Goal: Task Accomplishment & Management: Manage account settings

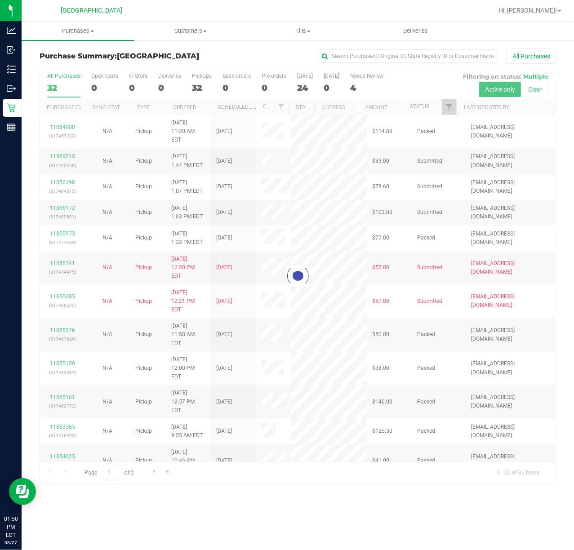
click at [446, 111] on div at bounding box center [297, 276] width 515 height 414
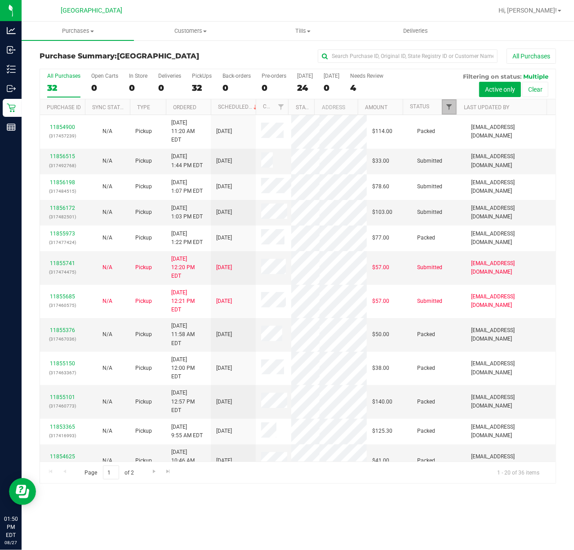
click at [449, 110] on span "Filter" at bounding box center [448, 106] width 7 height 7
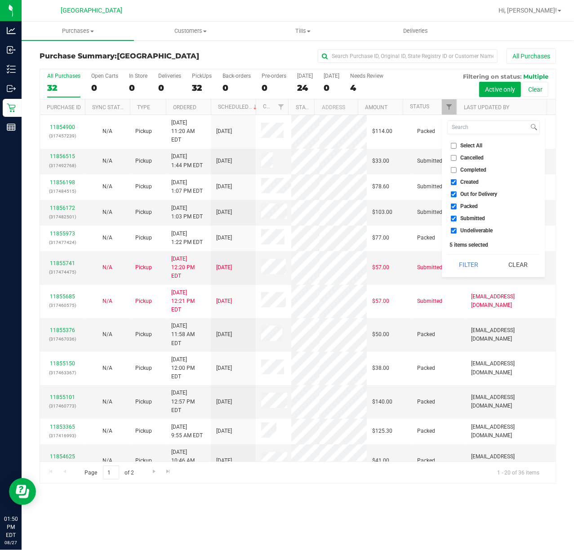
click at [457, 234] on li "Undeliverable" at bounding box center [493, 230] width 93 height 9
drag, startPoint x: 447, startPoint y: 204, endPoint x: 453, endPoint y: 205, distance: 6.0
click at [451, 205] on li "Packed" at bounding box center [493, 206] width 93 height 9
click at [454, 206] on input "Packed" at bounding box center [453, 206] width 6 height 6
checkbox input "false"
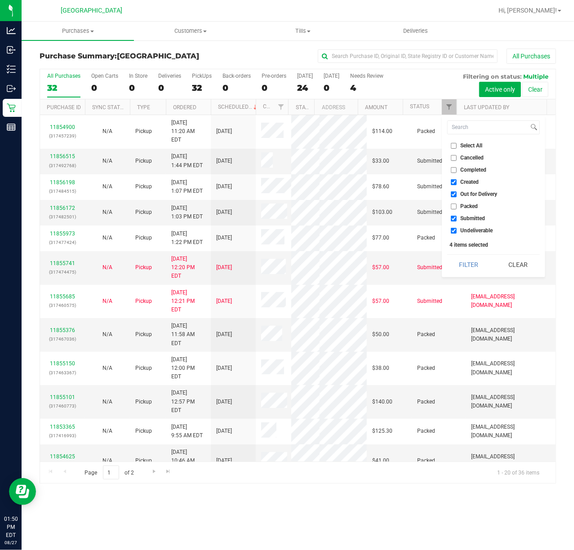
click at [452, 229] on input "Undeliverable" at bounding box center [453, 231] width 6 height 6
click at [453, 229] on input "Undeliverable" at bounding box center [453, 231] width 6 height 6
click at [454, 229] on input "Undeliverable" at bounding box center [453, 231] width 6 height 6
checkbox input "false"
click at [450, 196] on input "Out for Delivery" at bounding box center [453, 194] width 6 height 6
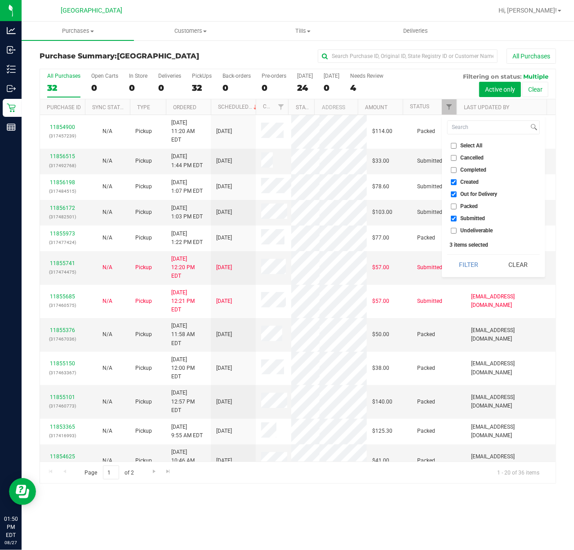
checkbox input "false"
click at [451, 184] on input "Created" at bounding box center [453, 182] width 6 height 6
checkbox input "false"
click at [470, 267] on button "Filter" at bounding box center [468, 265] width 43 height 20
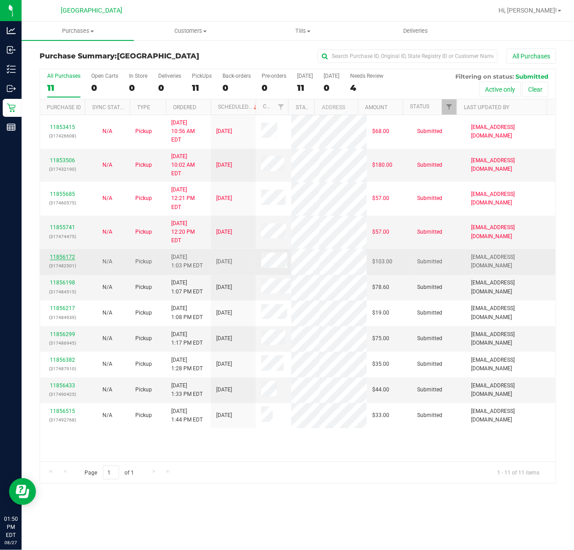
click at [67, 254] on link "11856172" at bounding box center [62, 257] width 25 height 6
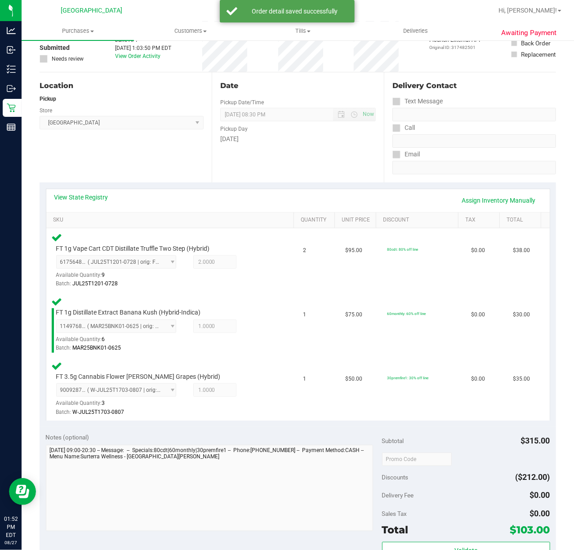
scroll to position [119, 0]
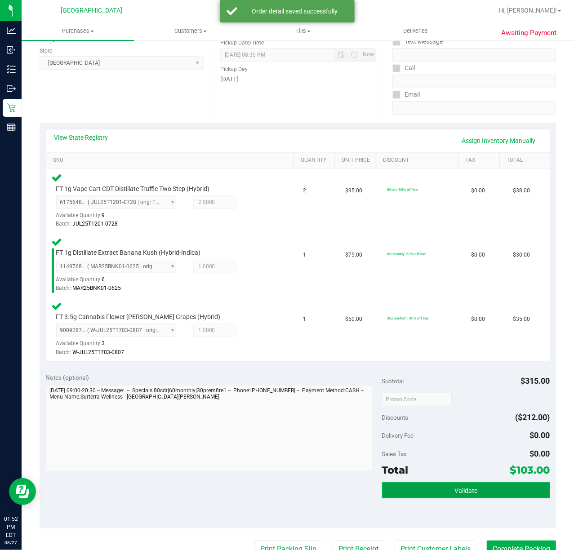
click at [419, 489] on button "Validate" at bounding box center [466, 490] width 168 height 16
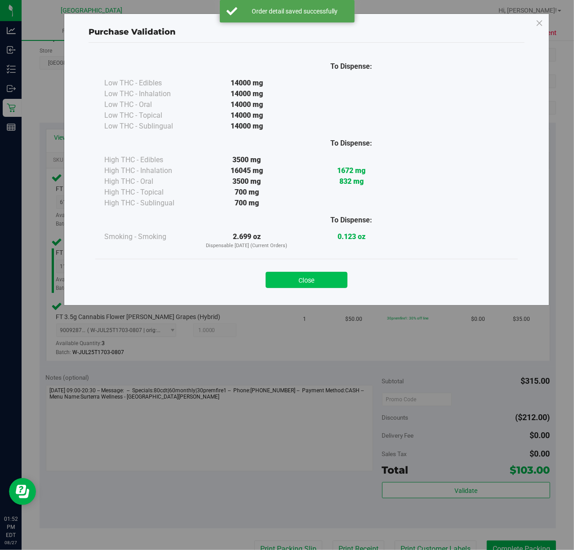
click at [301, 285] on button "Close" at bounding box center [306, 280] width 82 height 16
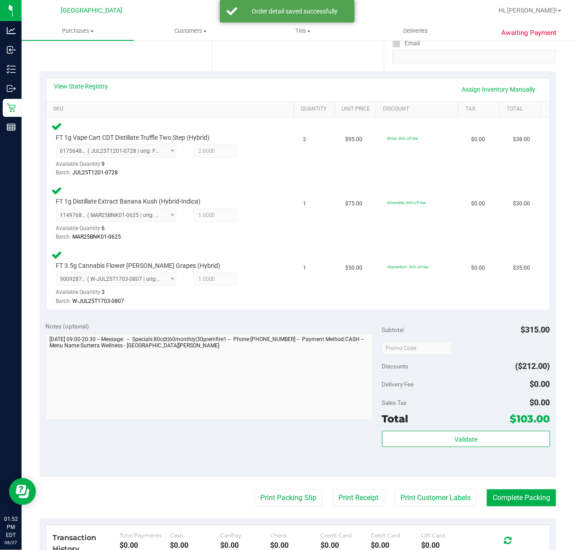
scroll to position [239, 0]
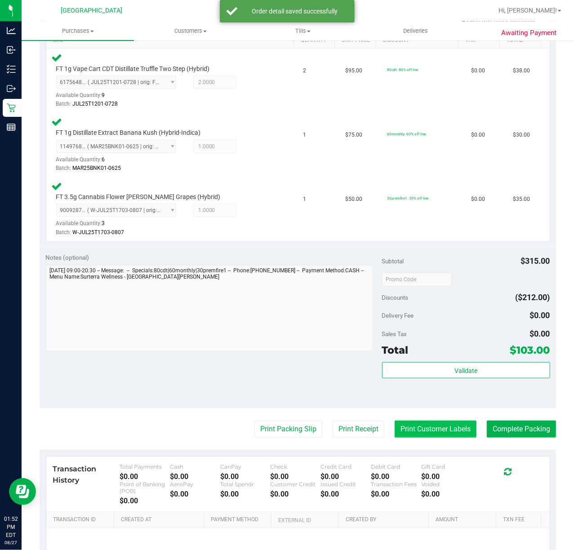
click at [440, 426] on button "Print Customer Labels" at bounding box center [435, 428] width 82 height 17
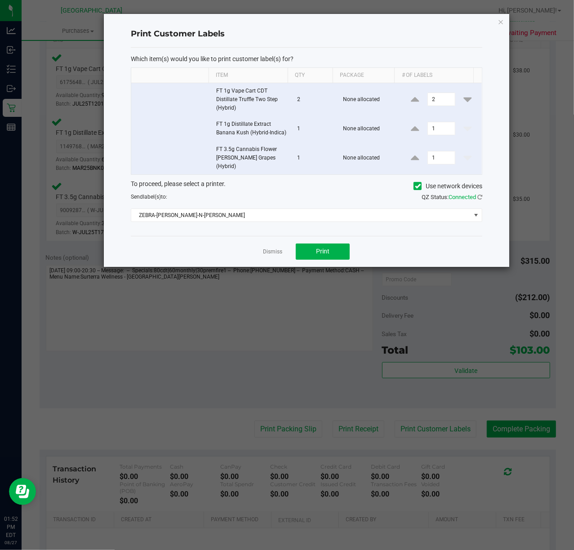
click at [331, 256] on div "Dismiss Print" at bounding box center [306, 251] width 351 height 31
click at [335, 250] on button "Print" at bounding box center [323, 251] width 54 height 16
click at [268, 248] on link "Dismiss" at bounding box center [272, 252] width 19 height 8
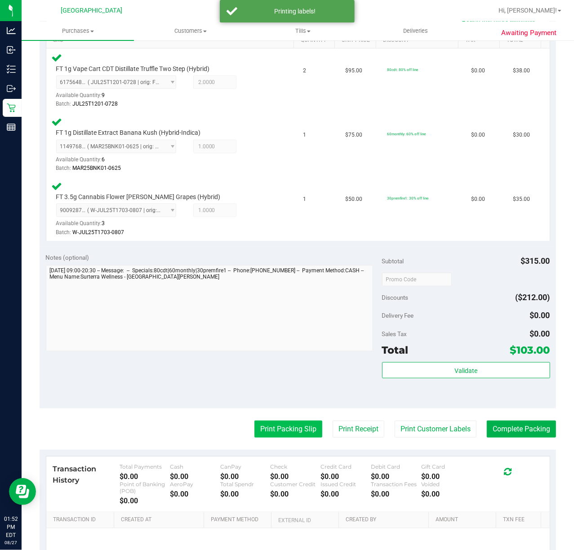
click at [294, 429] on button "Print Packing Slip" at bounding box center [288, 428] width 68 height 17
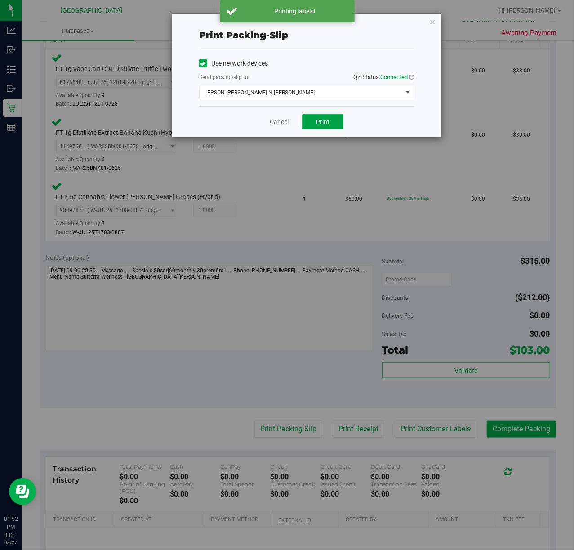
click at [332, 121] on button "Print" at bounding box center [322, 121] width 41 height 15
click at [431, 21] on icon "button" at bounding box center [432, 21] width 6 height 11
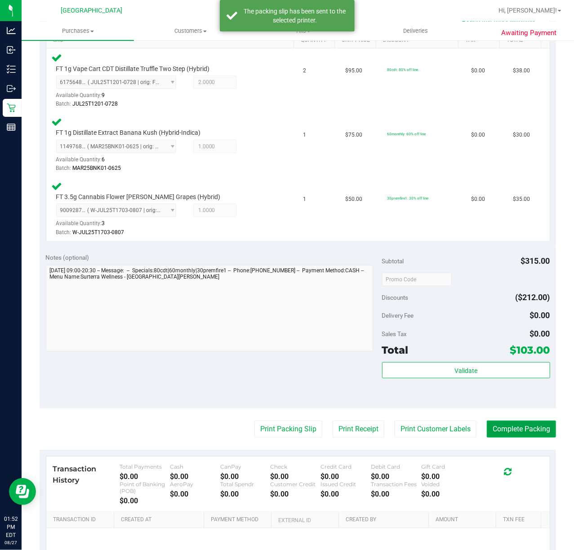
click at [505, 434] on button "Complete Packing" at bounding box center [520, 428] width 69 height 17
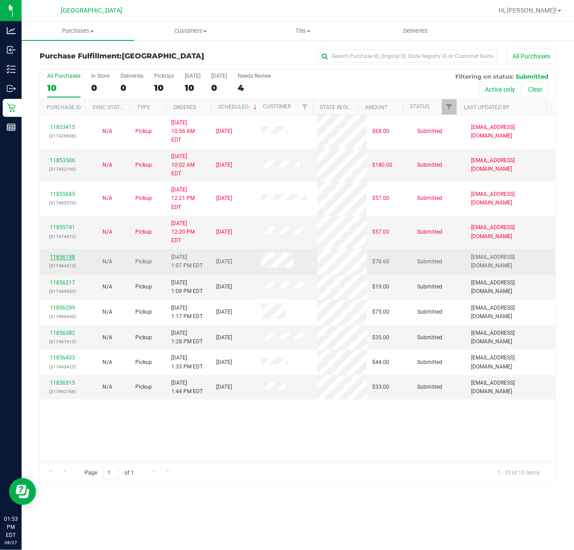
click at [69, 220] on div "All Purchases 10 In Store 0 Deliveries 0 PickUps 10 [DATE] 10 [DATE] 0 Needs Re…" at bounding box center [298, 276] width 516 height 415
click at [64, 254] on link "11856198" at bounding box center [62, 257] width 25 height 6
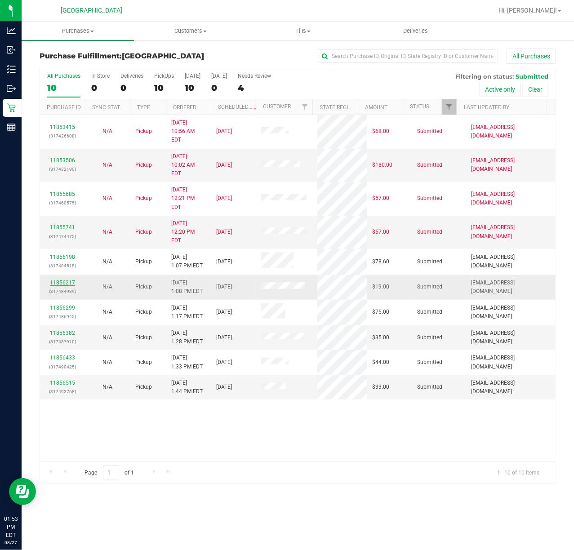
click at [66, 279] on link "11856217" at bounding box center [62, 282] width 25 height 6
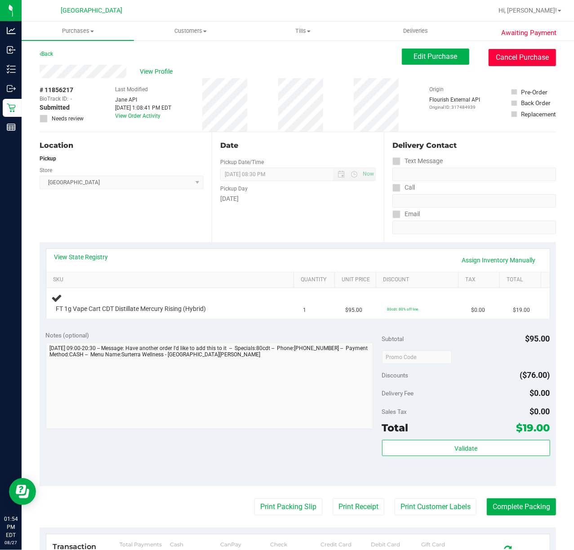
click at [513, 58] on button "Cancel Purchase" at bounding box center [521, 57] width 67 height 17
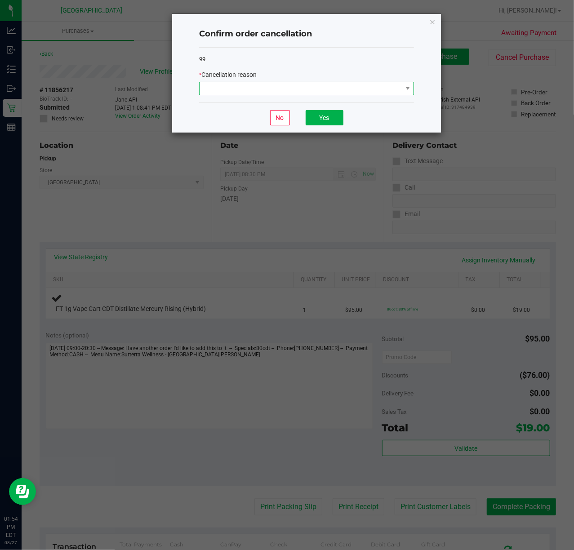
click at [293, 90] on span at bounding box center [300, 88] width 203 height 13
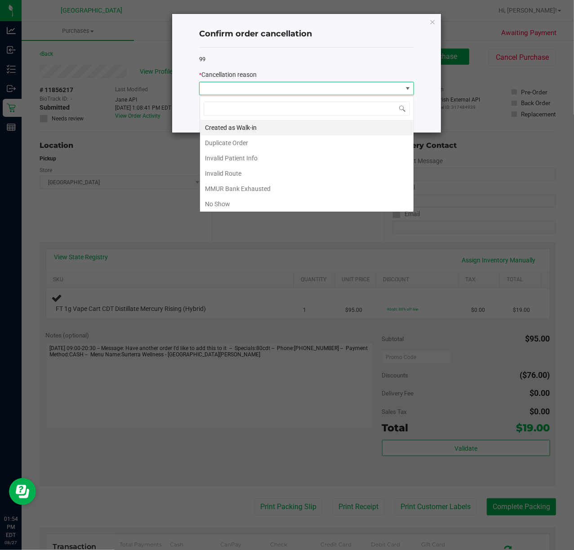
scroll to position [13, 214]
click at [260, 145] on li "Duplicate Order" at bounding box center [306, 142] width 213 height 15
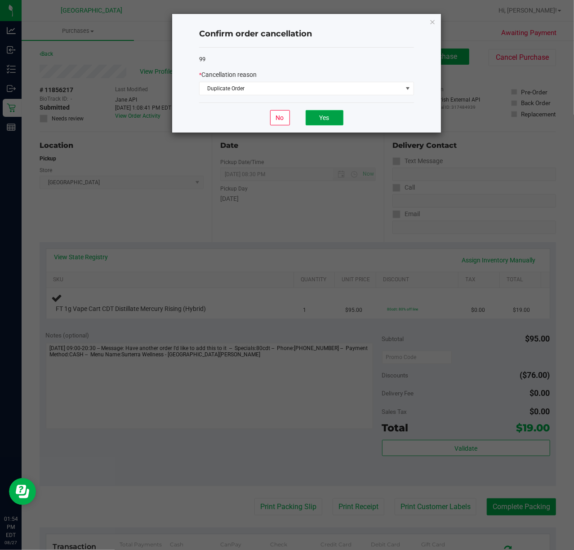
click at [334, 120] on button "Yes" at bounding box center [324, 117] width 38 height 15
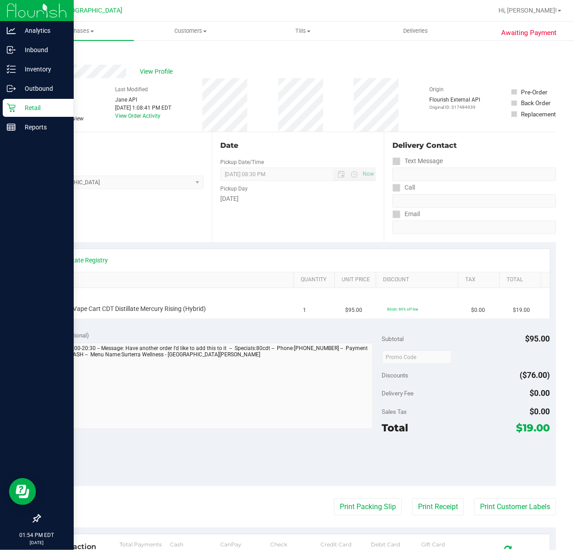
click at [18, 109] on p "Retail" at bounding box center [43, 107] width 54 height 11
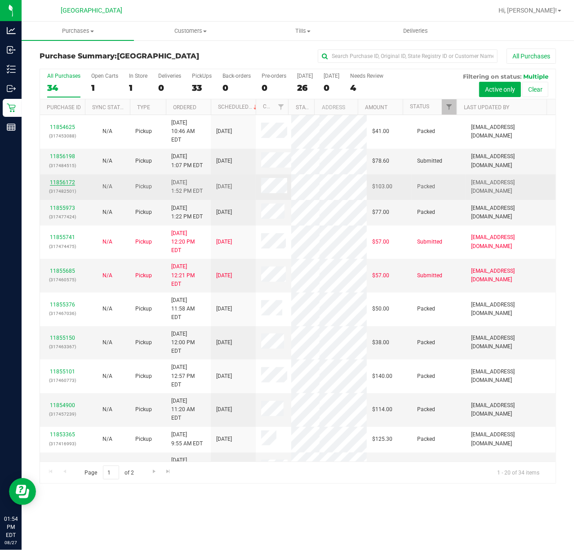
click at [67, 179] on link "11856172" at bounding box center [62, 182] width 25 height 6
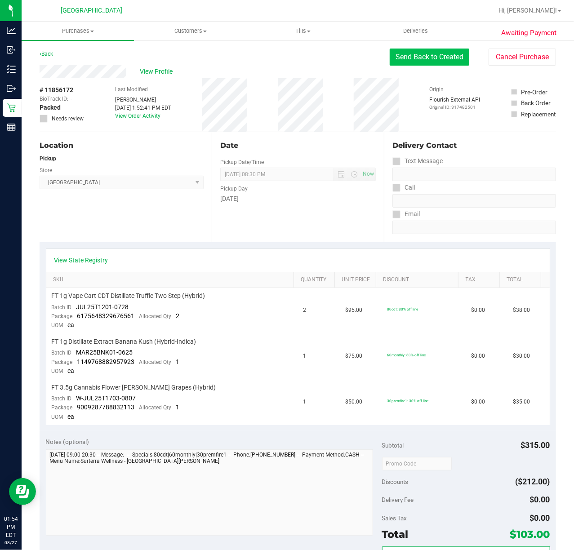
click at [420, 64] on button "Send Back to Created" at bounding box center [428, 57] width 79 height 17
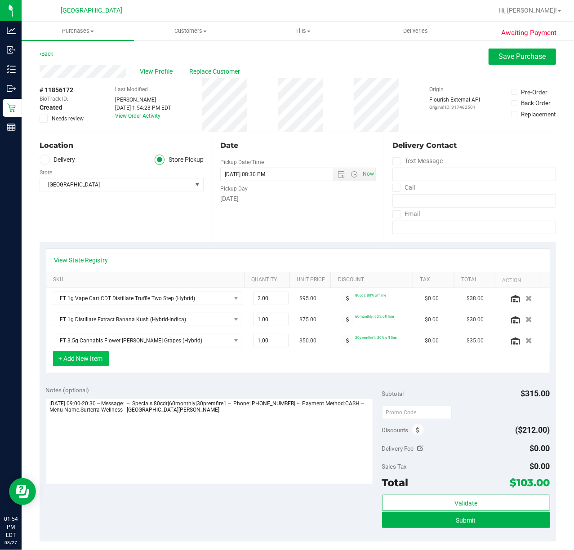
click at [96, 360] on button "+ Add New Item" at bounding box center [81, 358] width 56 height 15
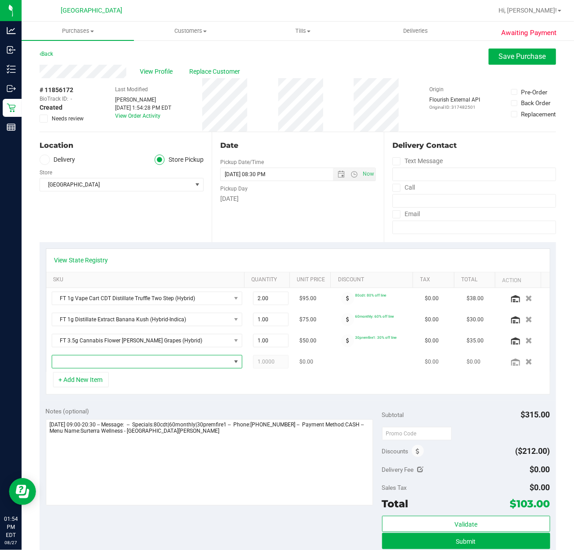
click at [108, 365] on span "NO DATA FOUND" at bounding box center [141, 361] width 178 height 13
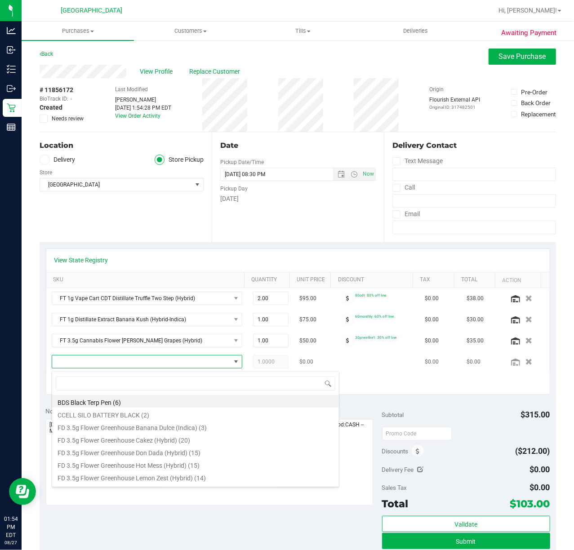
scroll to position [13, 173]
type input "mercu"
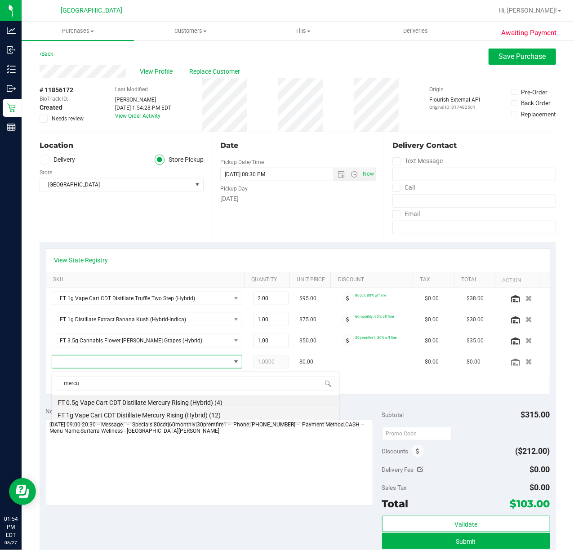
click at [120, 414] on li "FT 1g Vape Cart CDT Distillate Mercury Rising (Hybrid) (12)" at bounding box center [195, 413] width 287 height 13
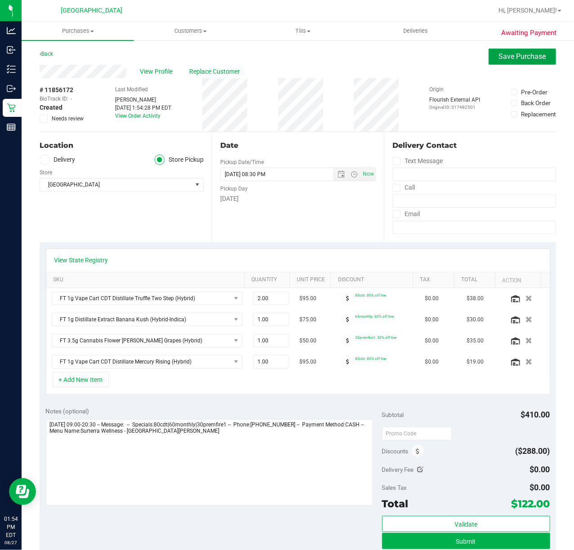
click at [530, 51] on button "Save Purchase" at bounding box center [521, 57] width 67 height 16
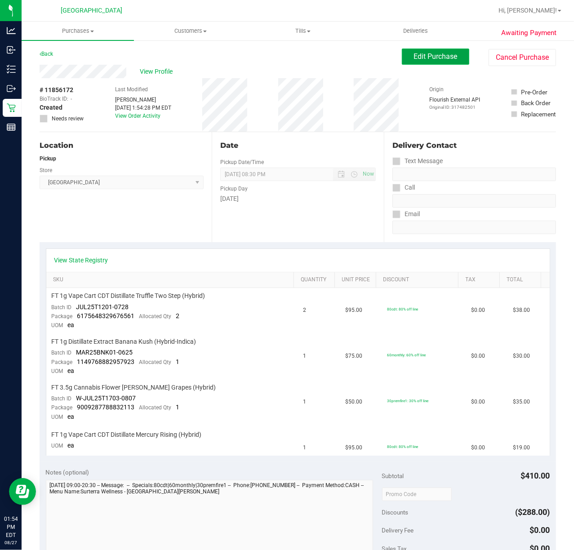
click at [431, 59] on span "Edit Purchase" at bounding box center [436, 56] width 44 height 9
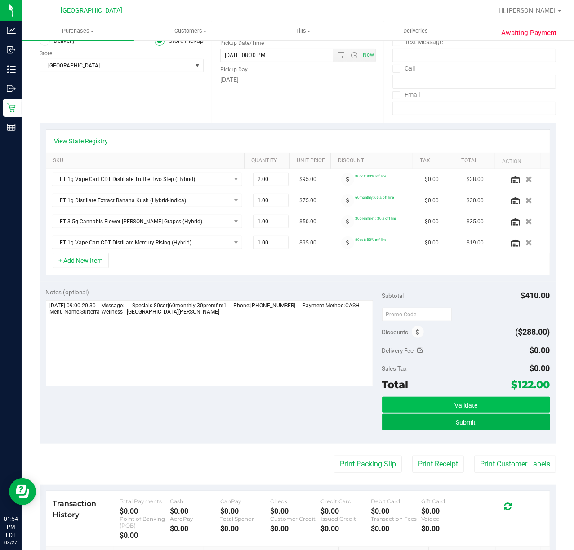
scroll to position [119, 0]
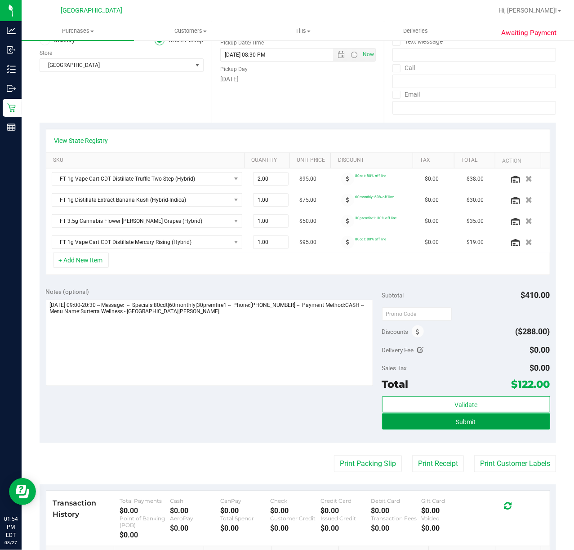
click at [393, 428] on button "Submit" at bounding box center [466, 421] width 168 height 16
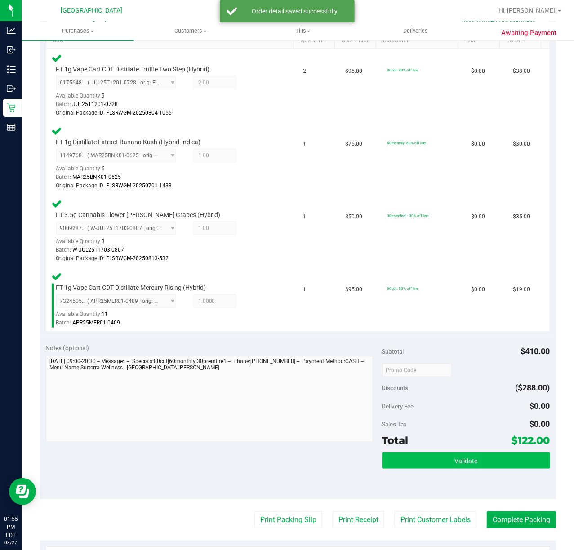
scroll to position [239, 0]
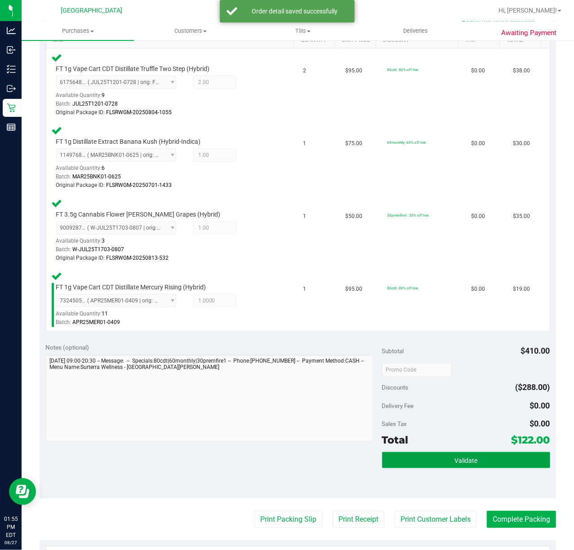
click at [438, 457] on button "Validate" at bounding box center [466, 460] width 168 height 16
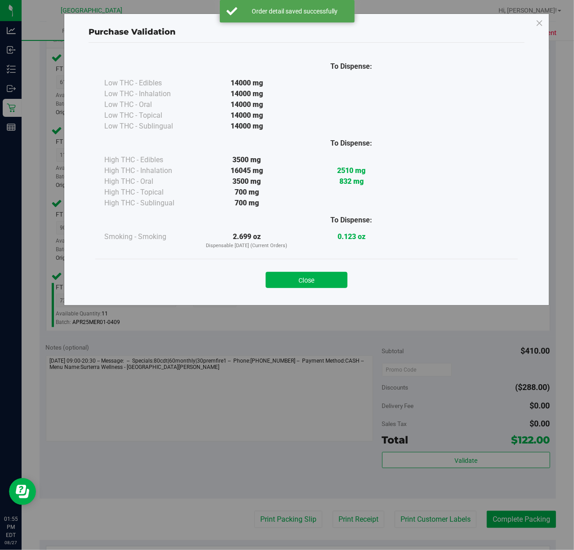
click at [284, 290] on div "Close" at bounding box center [306, 277] width 422 height 36
click at [292, 282] on button "Close" at bounding box center [306, 280] width 82 height 16
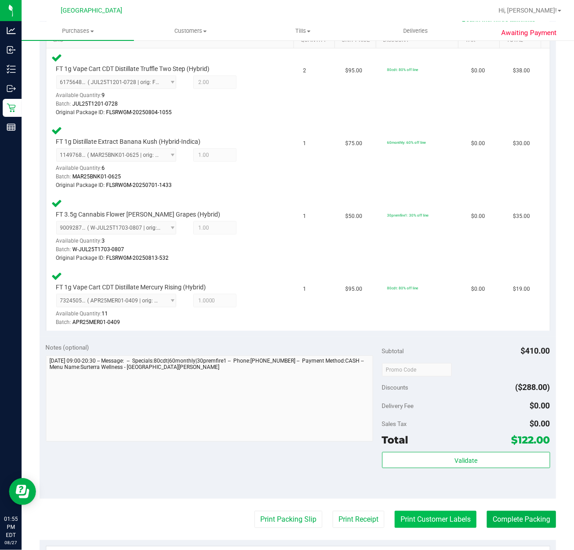
click at [400, 518] on button "Print Customer Labels" at bounding box center [435, 519] width 82 height 17
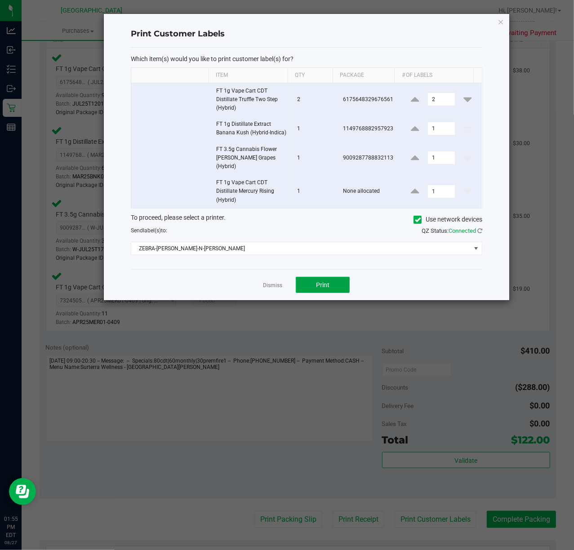
click at [322, 281] on span "Print" at bounding box center [322, 284] width 13 height 7
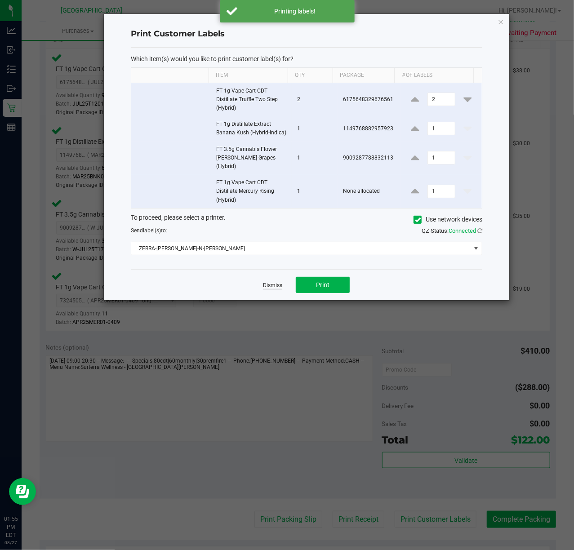
click at [279, 282] on link "Dismiss" at bounding box center [272, 286] width 19 height 8
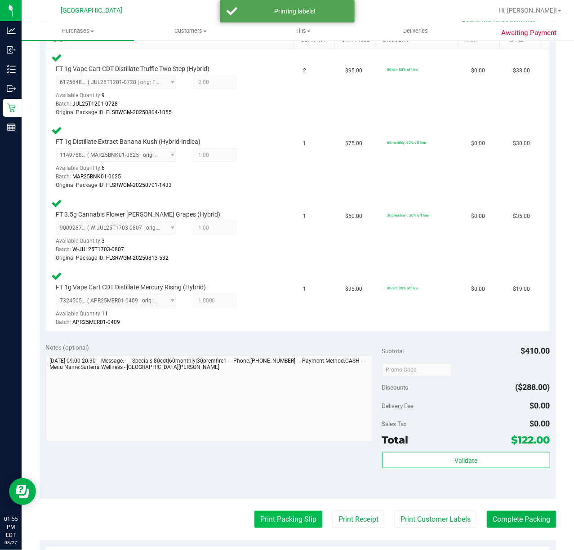
click at [269, 516] on button "Print Packing Slip" at bounding box center [288, 519] width 68 height 17
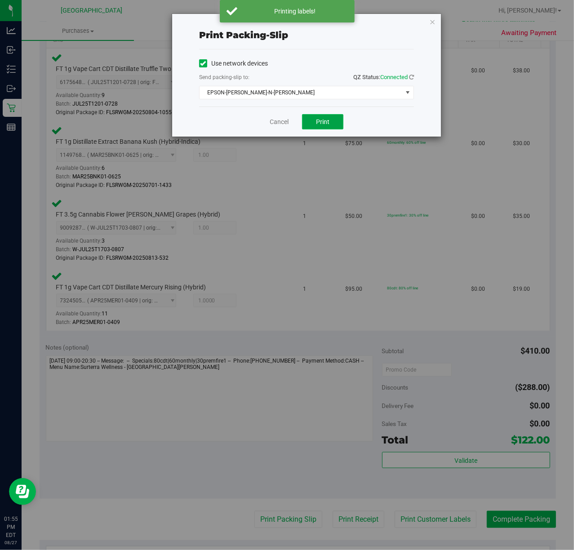
click at [339, 115] on button "Print" at bounding box center [322, 121] width 41 height 15
click at [431, 22] on icon "button" at bounding box center [432, 21] width 6 height 11
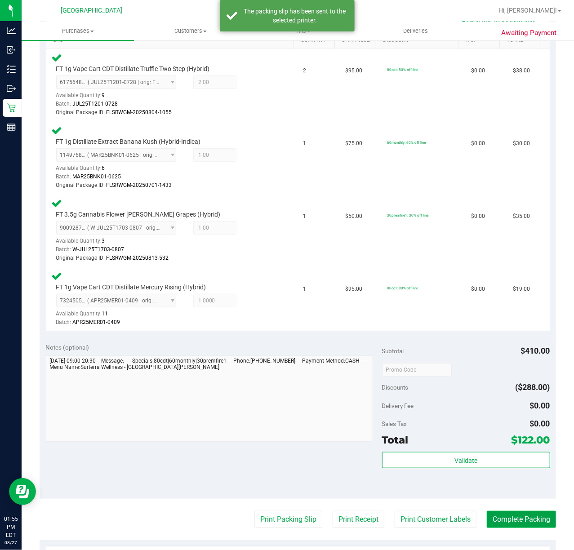
click at [507, 519] on button "Complete Packing" at bounding box center [520, 519] width 69 height 17
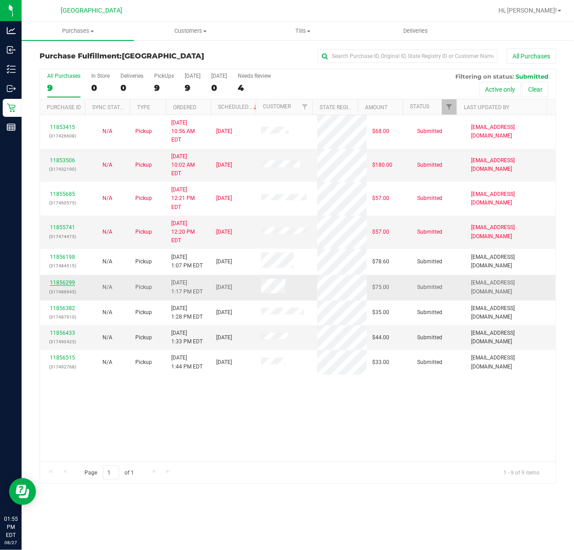
click at [70, 279] on link "11856299" at bounding box center [62, 282] width 25 height 6
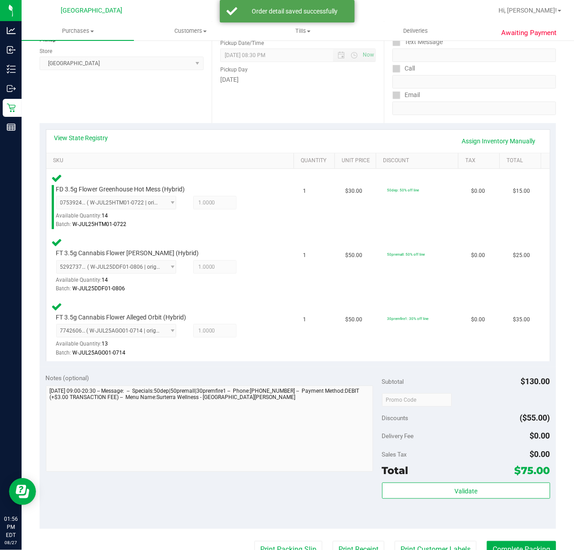
scroll to position [119, 0]
click at [412, 487] on button "Validate" at bounding box center [466, 490] width 168 height 16
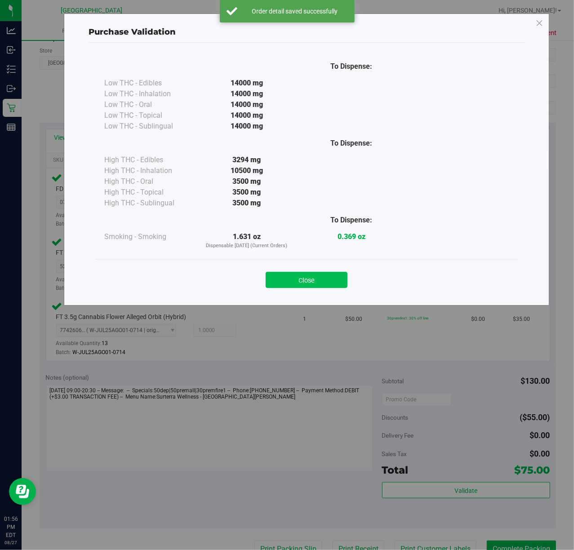
click at [300, 281] on button "Close" at bounding box center [306, 280] width 82 height 16
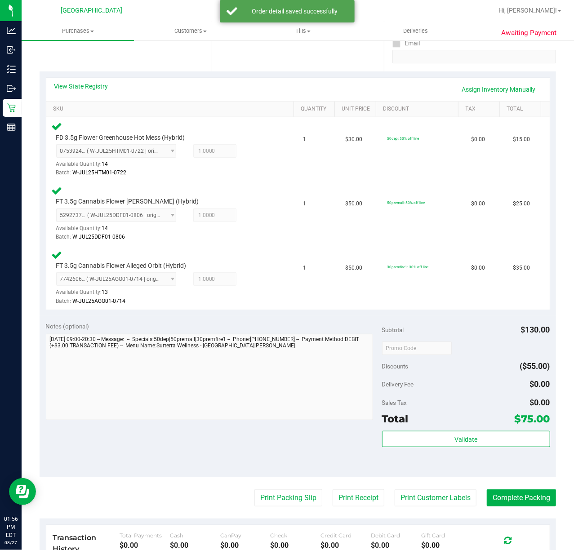
scroll to position [239, 0]
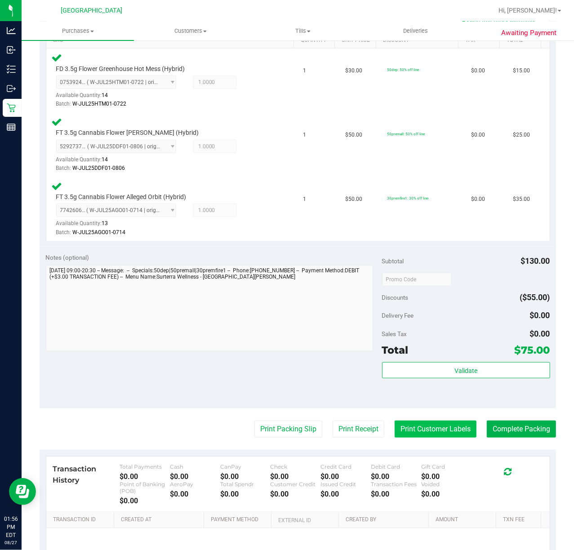
click at [399, 434] on button "Print Customer Labels" at bounding box center [435, 428] width 82 height 17
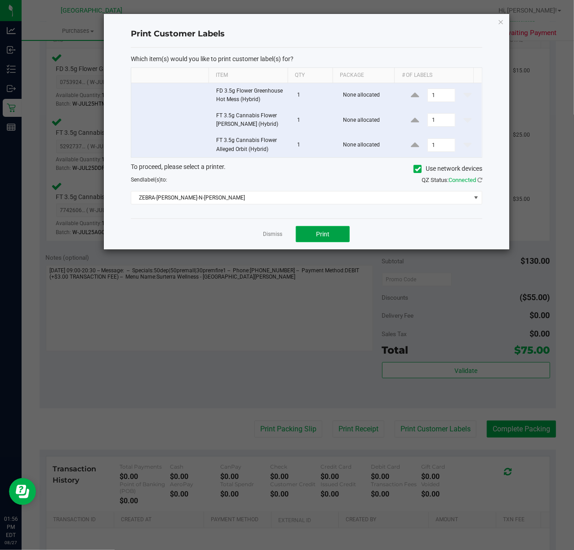
click at [313, 232] on button "Print" at bounding box center [323, 234] width 54 height 16
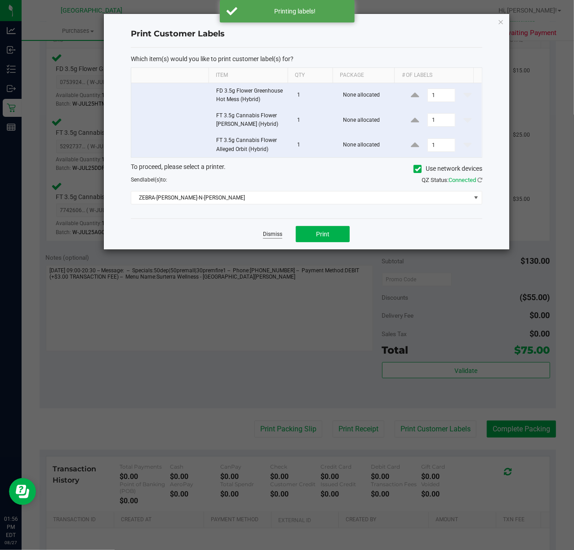
click at [266, 238] on link "Dismiss" at bounding box center [272, 234] width 19 height 8
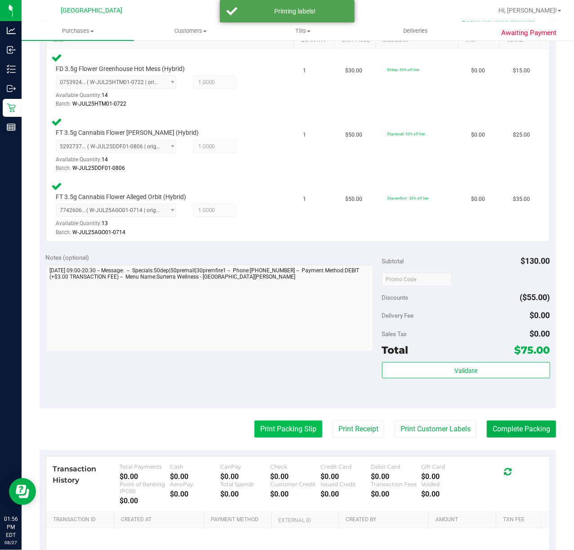
click at [279, 435] on button "Print Packing Slip" at bounding box center [288, 428] width 68 height 17
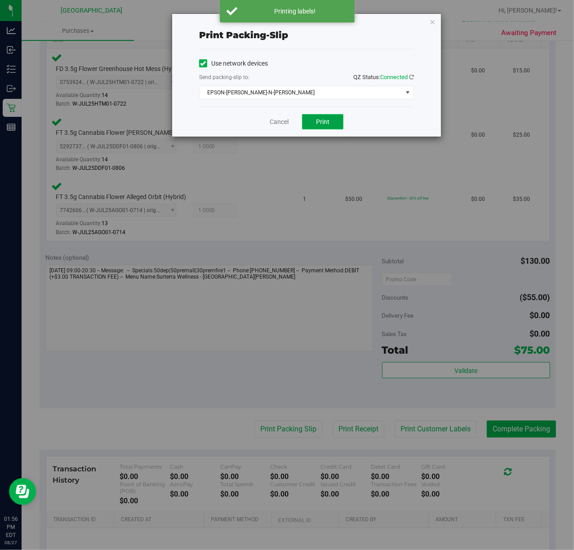
click at [327, 124] on span "Print" at bounding box center [322, 121] width 13 height 7
click at [432, 20] on icon "button" at bounding box center [432, 21] width 6 height 11
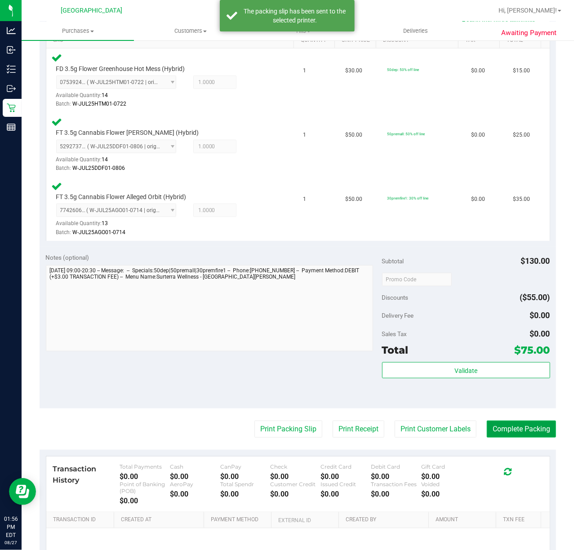
click at [503, 426] on button "Complete Packing" at bounding box center [520, 428] width 69 height 17
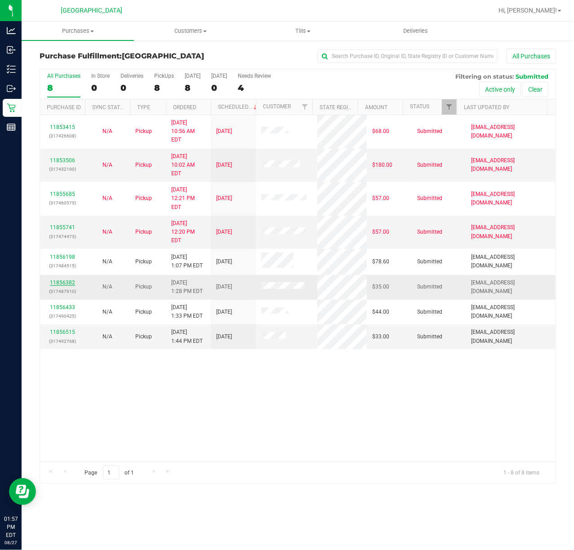
click at [65, 279] on link "11856382" at bounding box center [62, 282] width 25 height 6
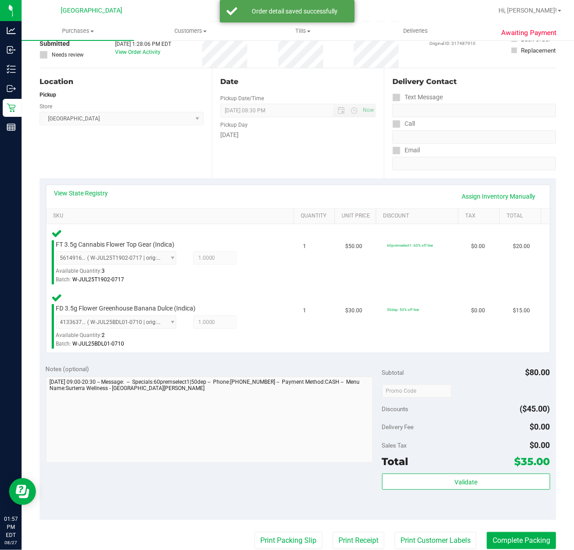
scroll to position [180, 0]
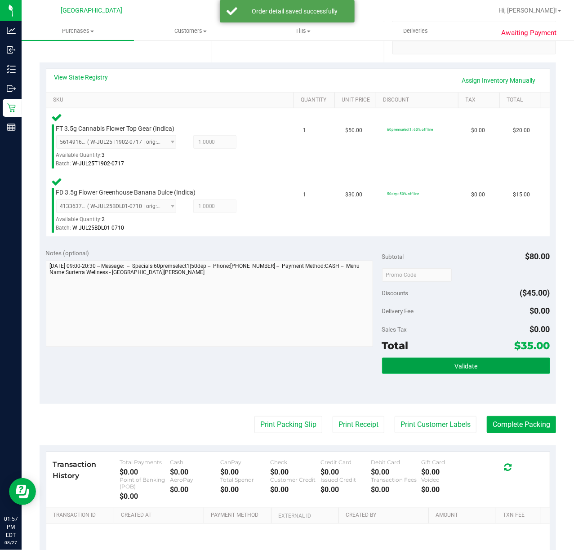
click at [441, 364] on button "Validate" at bounding box center [466, 366] width 168 height 16
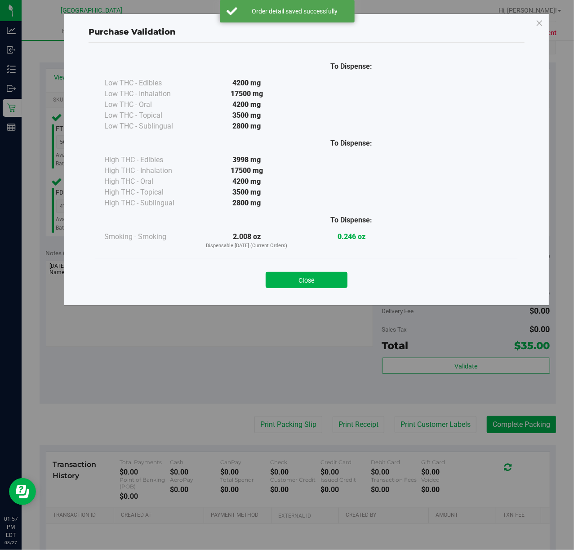
click at [320, 284] on button "Close" at bounding box center [306, 280] width 82 height 16
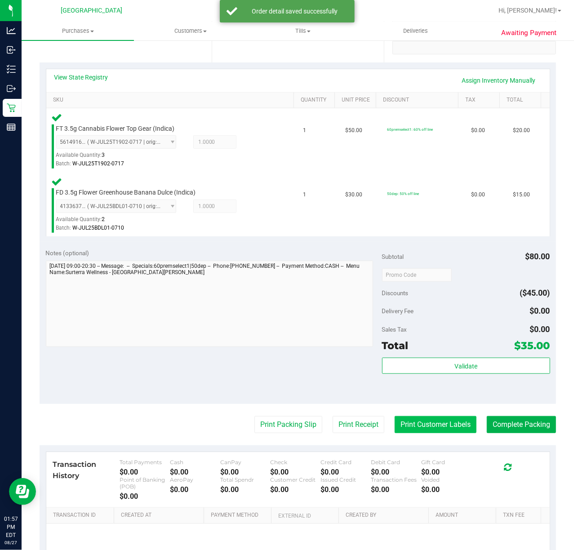
click at [405, 420] on button "Print Customer Labels" at bounding box center [435, 424] width 82 height 17
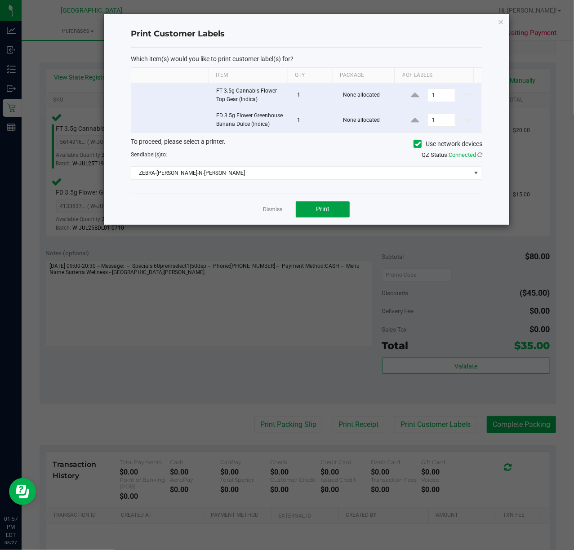
click at [316, 207] on span "Print" at bounding box center [322, 208] width 13 height 7
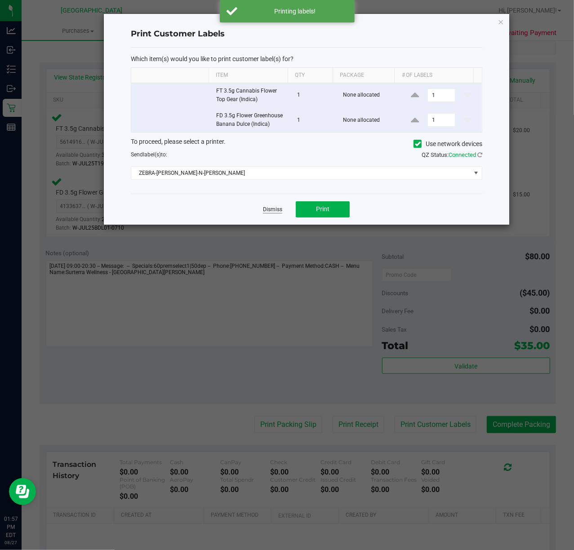
click at [270, 209] on link "Dismiss" at bounding box center [272, 210] width 19 height 8
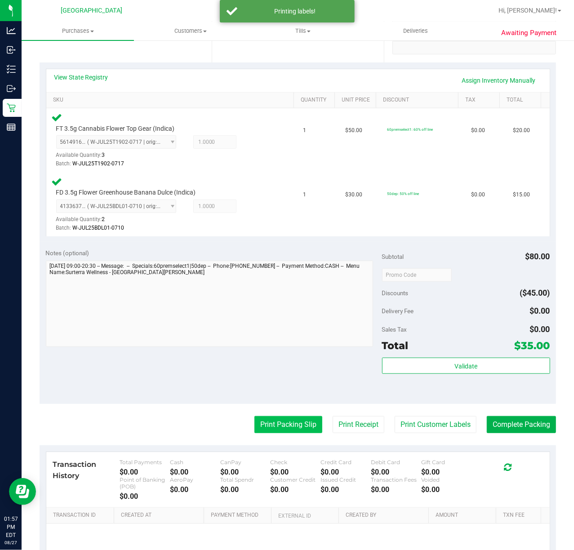
click at [285, 428] on button "Print Packing Slip" at bounding box center [288, 424] width 68 height 17
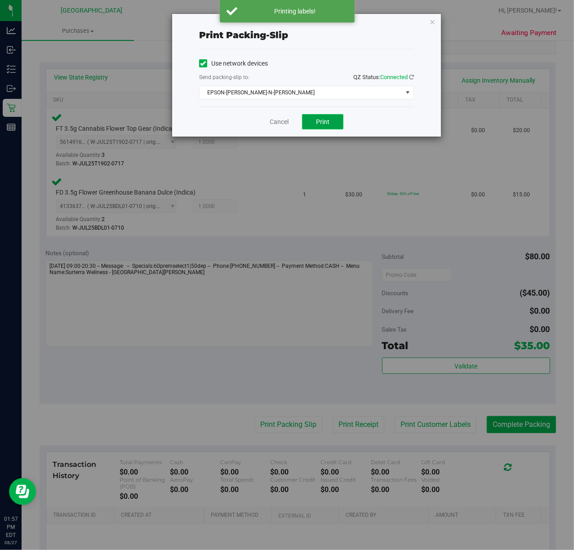
click at [318, 127] on button "Print" at bounding box center [322, 121] width 41 height 15
click at [429, 19] on icon "button" at bounding box center [432, 21] width 6 height 11
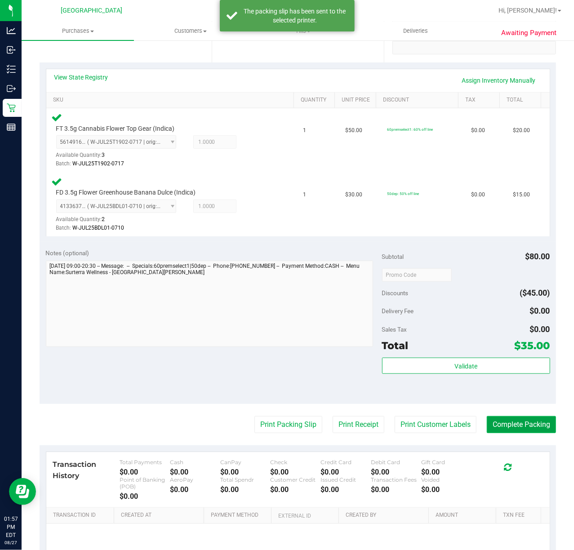
click at [490, 419] on button "Complete Packing" at bounding box center [520, 424] width 69 height 17
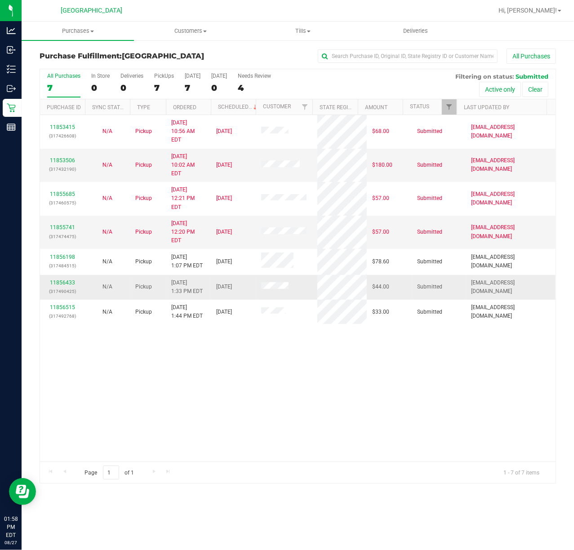
click at [57, 278] on div "11856433 (317490425)" at bounding box center [62, 286] width 34 height 17
click at [54, 279] on link "11856433" at bounding box center [62, 282] width 25 height 6
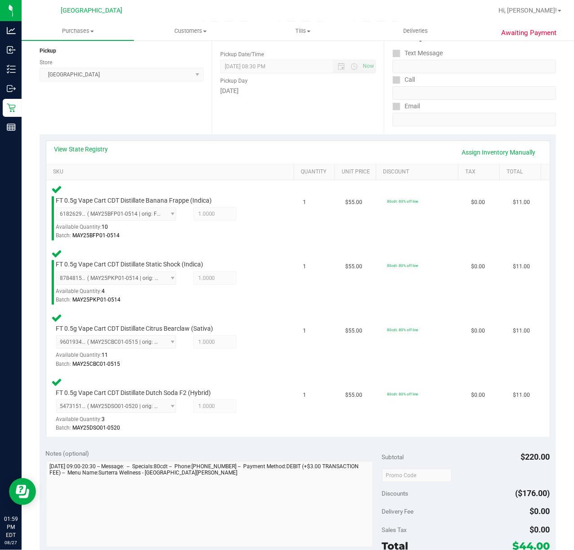
scroll to position [180, 0]
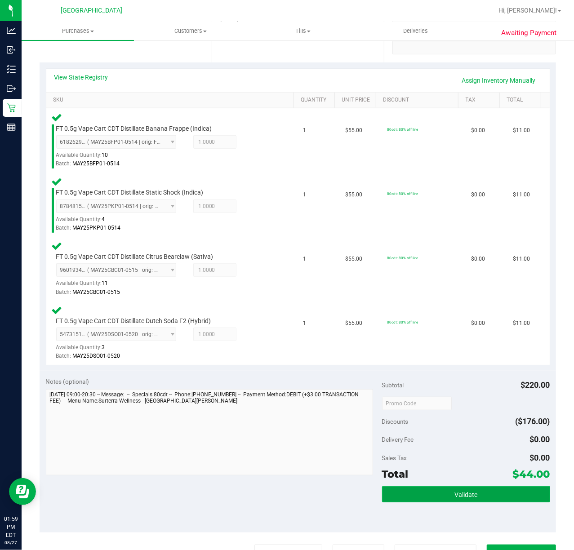
click at [480, 486] on button "Validate" at bounding box center [466, 494] width 168 height 16
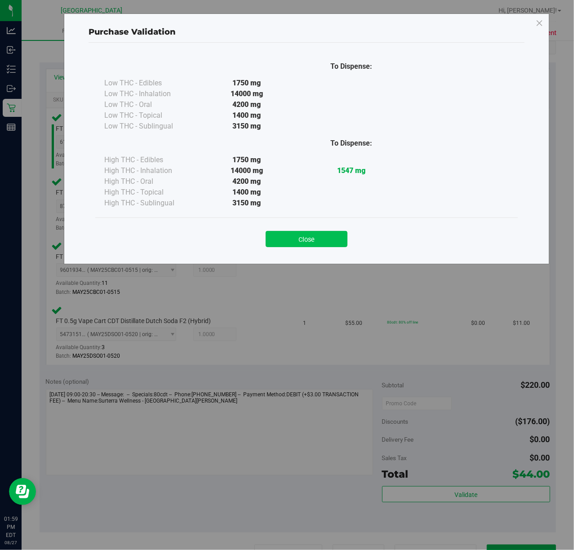
click at [324, 238] on button "Close" at bounding box center [306, 239] width 82 height 16
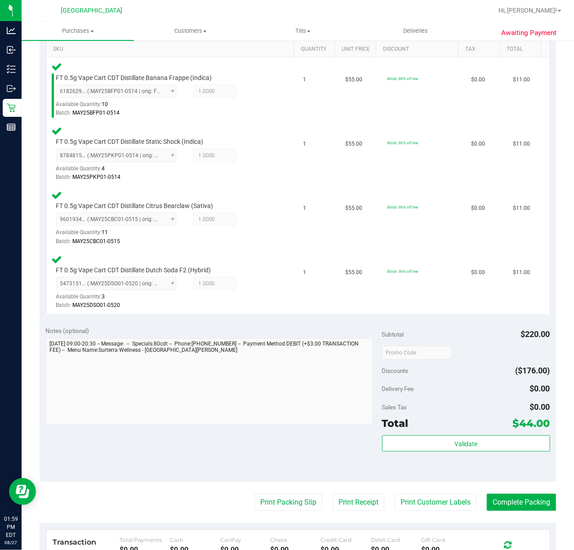
scroll to position [299, 0]
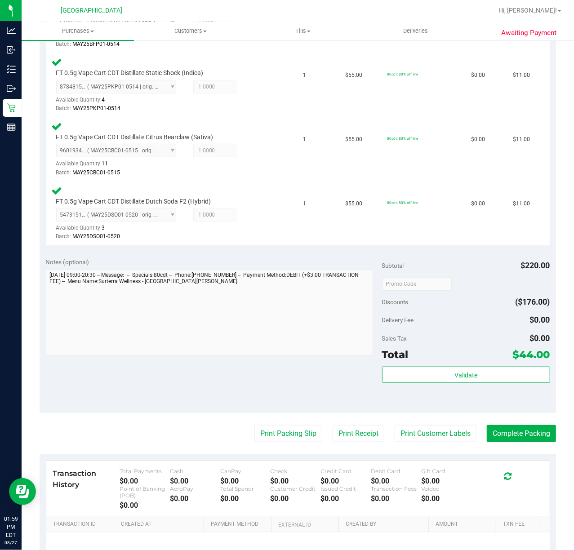
click at [450, 442] on purchase-details "Back Edit Purchase Cancel Purchase View Profile # 11856433 BioTrack ID: - Submi…" at bounding box center [298, 188] width 516 height 879
click at [447, 428] on button "Print Customer Labels" at bounding box center [435, 433] width 82 height 17
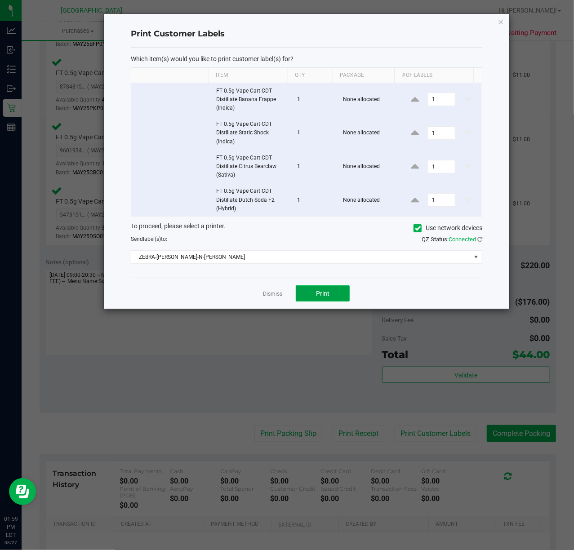
click at [320, 295] on span "Print" at bounding box center [322, 293] width 13 height 7
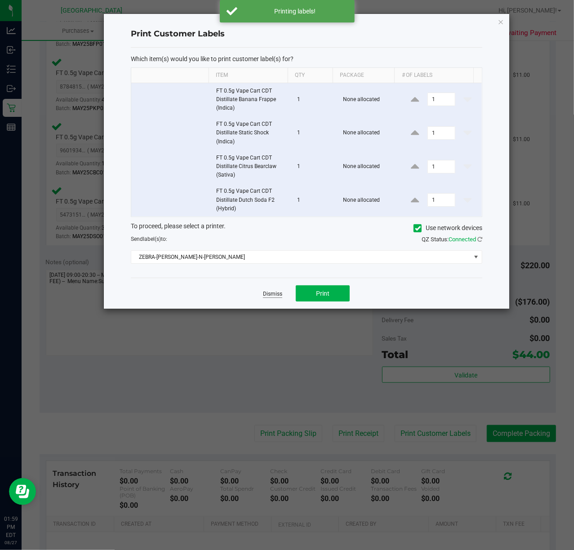
click at [271, 296] on link "Dismiss" at bounding box center [272, 294] width 19 height 8
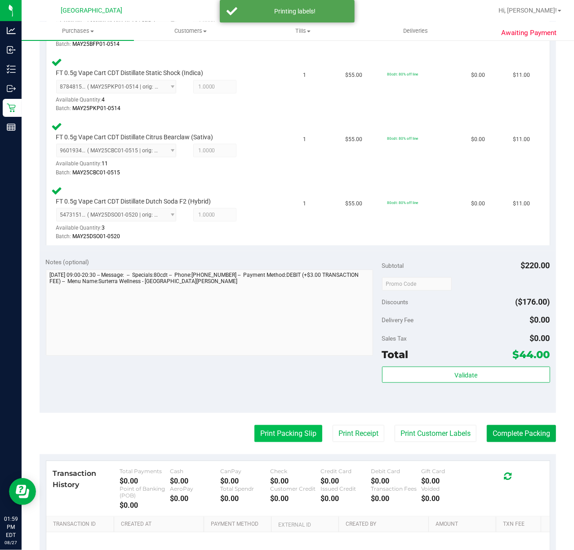
drag, startPoint x: 271, startPoint y: 415, endPoint x: 273, endPoint y: 428, distance: 13.1
click at [271, 423] on purchase-details "Back Edit Purchase Cancel Purchase View Profile # 11856433 BioTrack ID: - Submi…" at bounding box center [298, 188] width 516 height 879
click at [275, 433] on button "Print Packing Slip" at bounding box center [288, 433] width 68 height 17
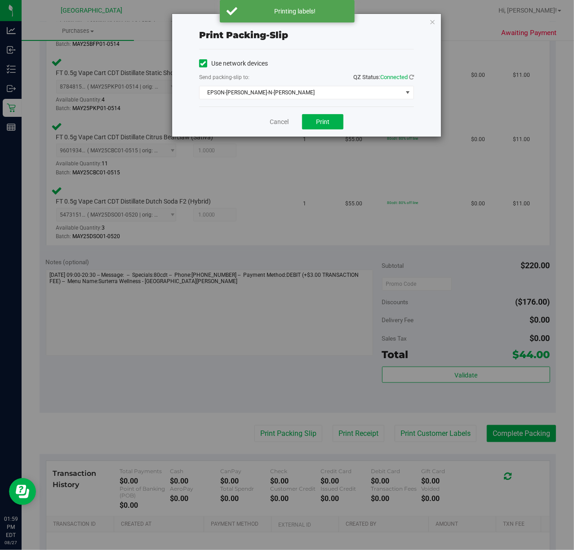
click at [325, 112] on div "Cancel Print" at bounding box center [306, 121] width 215 height 30
click at [324, 120] on span "Print" at bounding box center [322, 121] width 13 height 7
drag, startPoint x: 432, startPoint y: 19, endPoint x: 435, endPoint y: 29, distance: 10.9
click at [431, 19] on icon "button" at bounding box center [432, 21] width 6 height 11
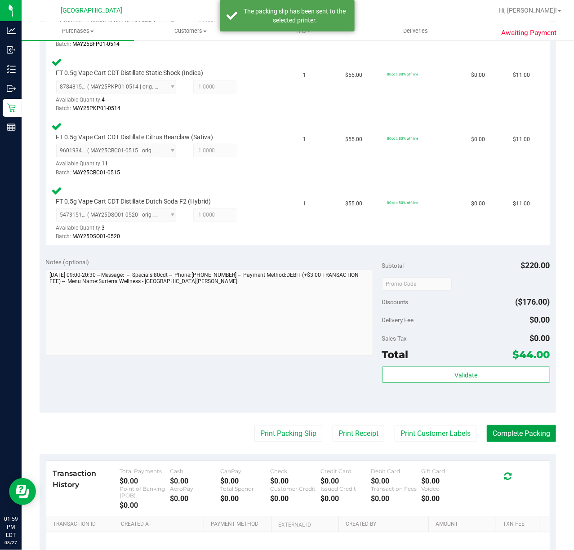
click at [512, 432] on button "Complete Packing" at bounding box center [520, 433] width 69 height 17
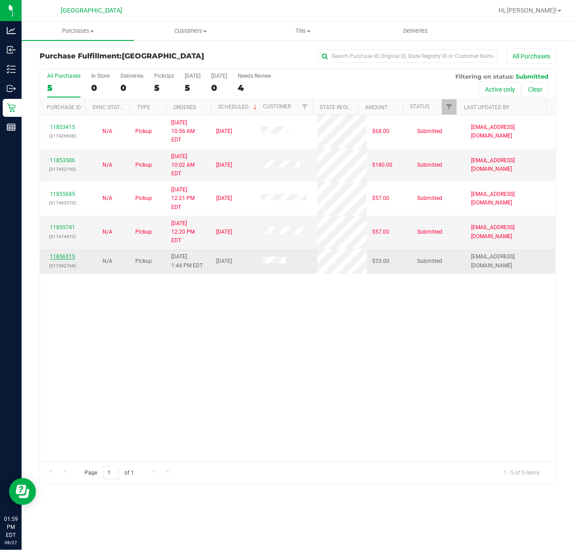
click at [65, 253] on link "11856515" at bounding box center [62, 256] width 25 height 6
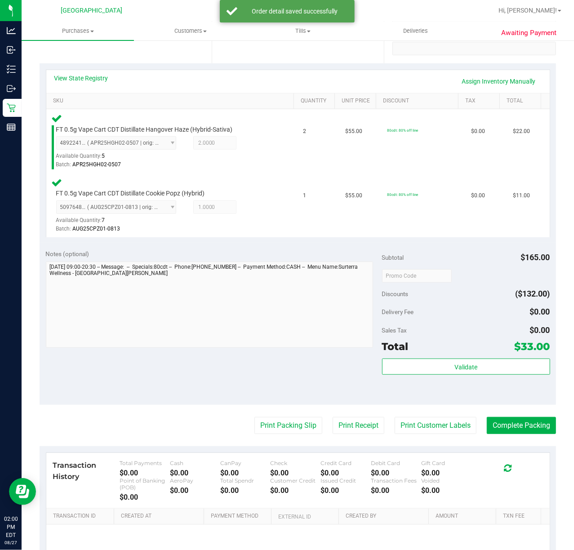
scroll to position [180, 0]
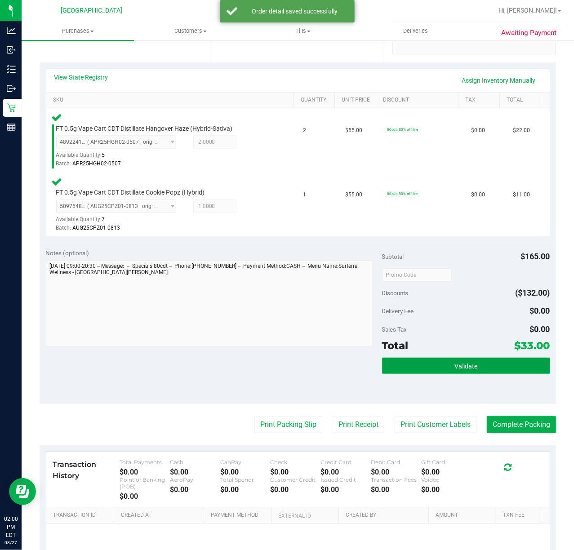
click at [526, 365] on button "Validate" at bounding box center [466, 366] width 168 height 16
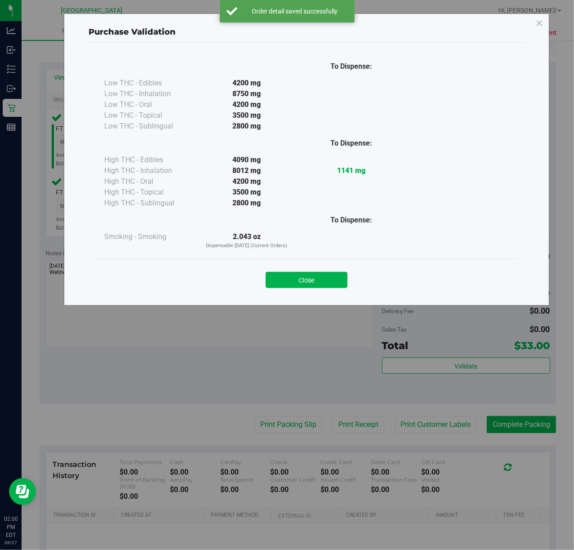
drag, startPoint x: 300, startPoint y: 272, endPoint x: 300, endPoint y: 284, distance: 12.1
click at [300, 277] on button "Close" at bounding box center [306, 280] width 82 height 16
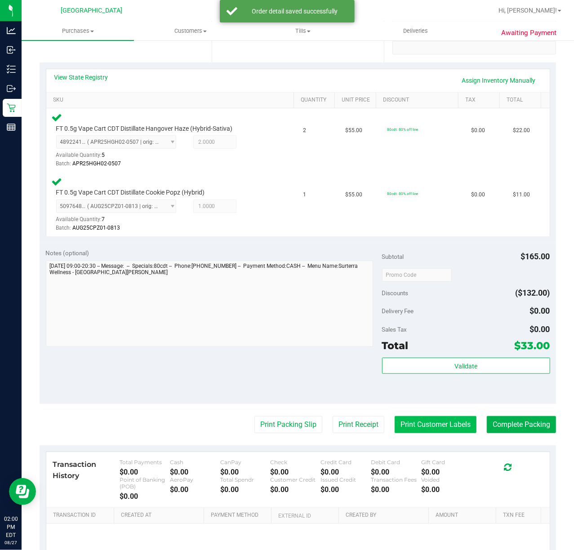
click at [431, 430] on button "Print Customer Labels" at bounding box center [435, 424] width 82 height 17
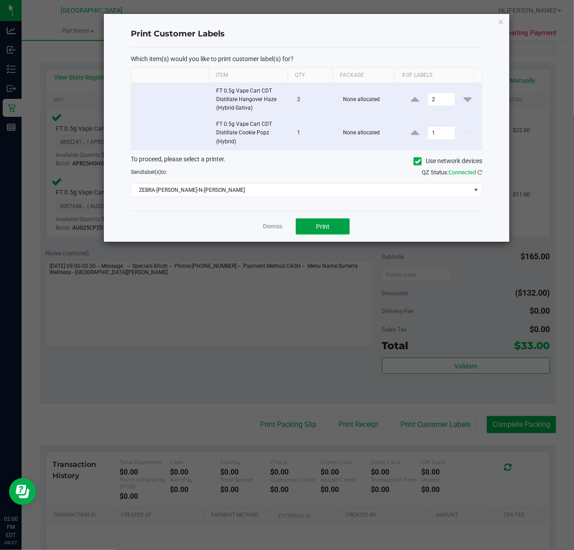
click at [335, 228] on button "Print" at bounding box center [323, 226] width 54 height 16
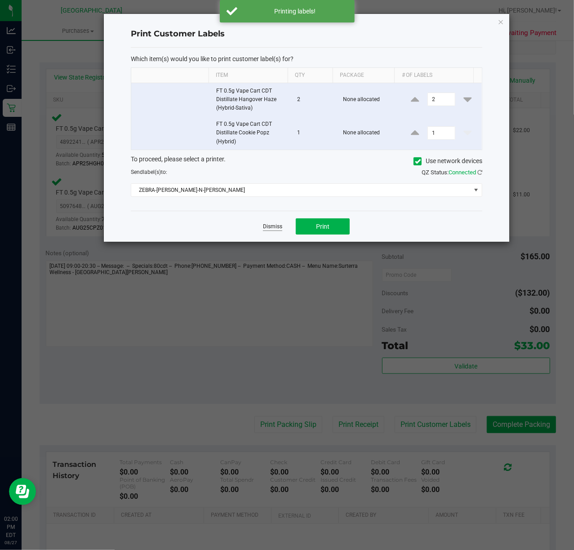
click at [267, 227] on link "Dismiss" at bounding box center [272, 227] width 19 height 8
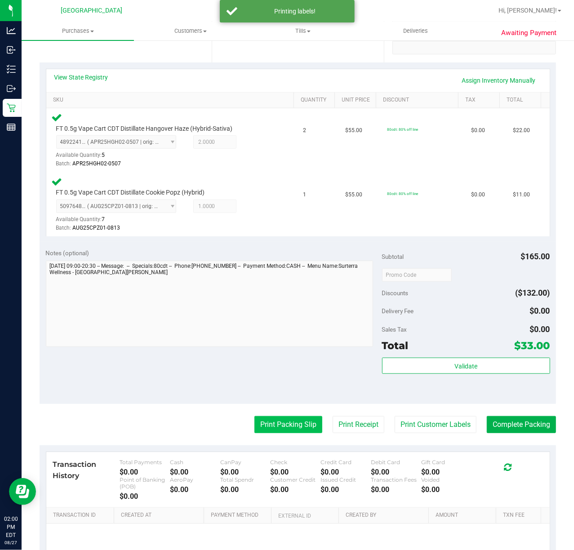
click at [279, 426] on button "Print Packing Slip" at bounding box center [288, 424] width 68 height 17
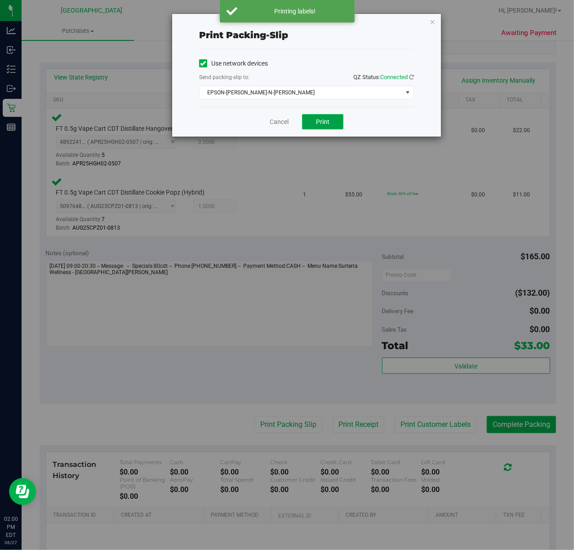
click at [331, 115] on button "Print" at bounding box center [322, 121] width 41 height 15
click at [431, 19] on icon "button" at bounding box center [432, 21] width 6 height 11
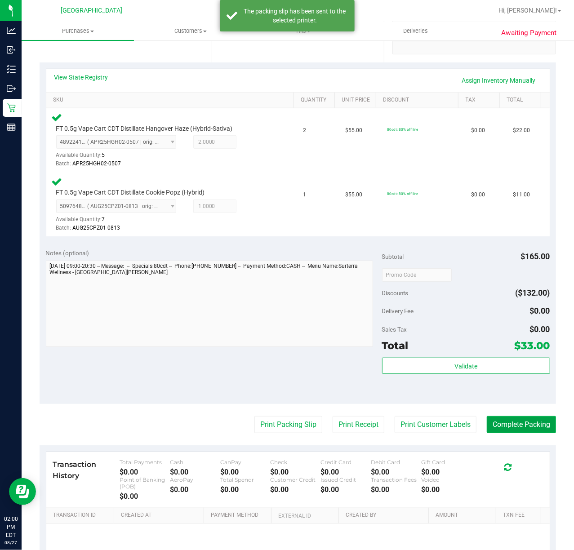
click at [496, 428] on button "Complete Packing" at bounding box center [520, 424] width 69 height 17
